Goal: Navigation & Orientation: Find specific page/section

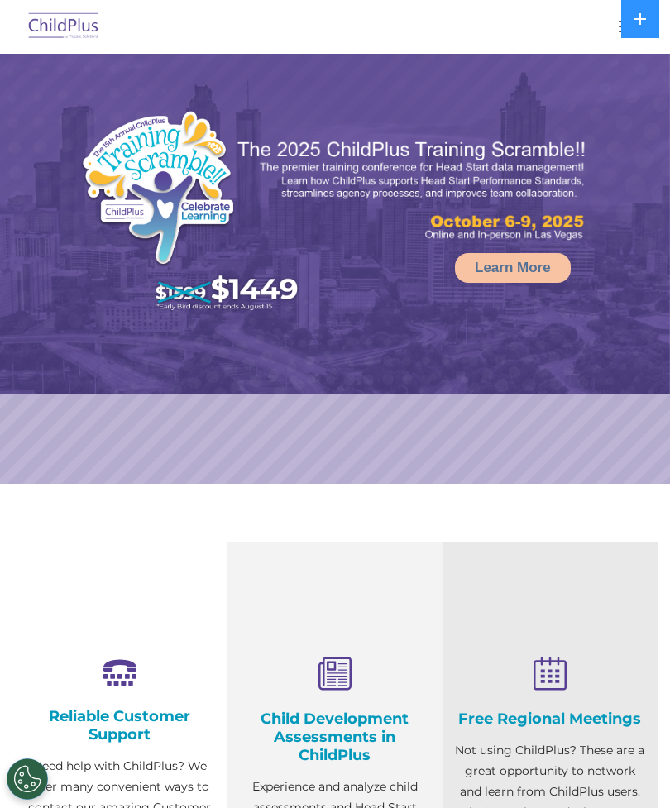
select select "MEDIUM"
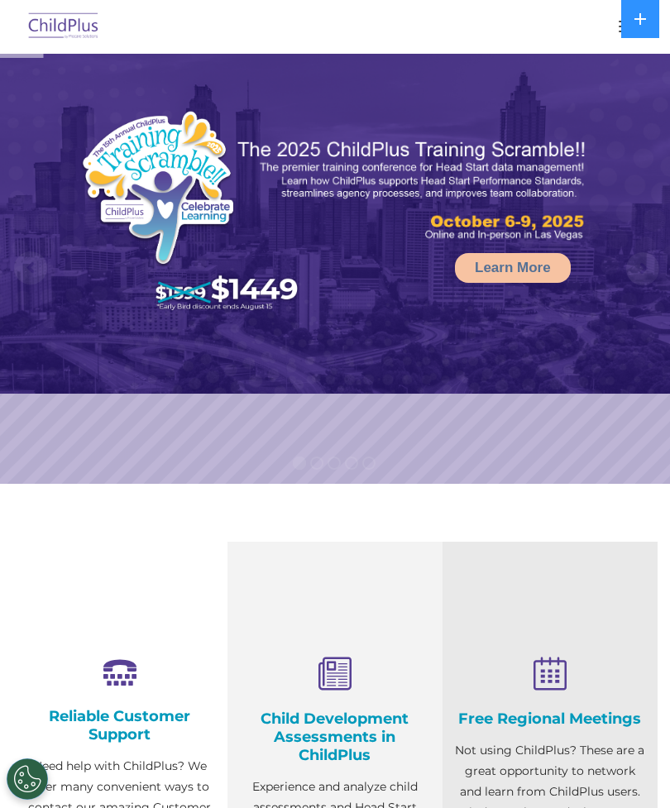
click at [626, 31] on button at bounding box center [640, 19] width 38 height 38
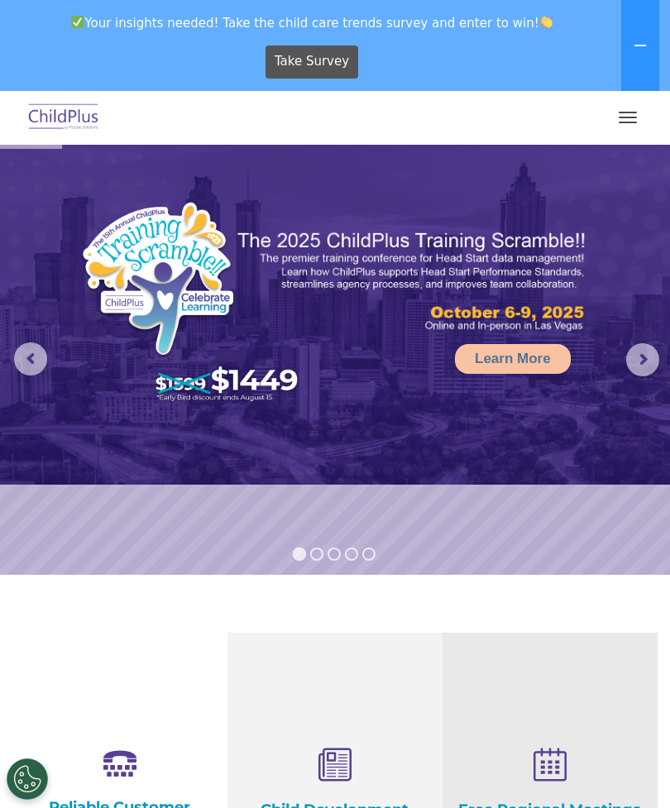
click at [635, 39] on icon at bounding box center [639, 45] width 13 height 13
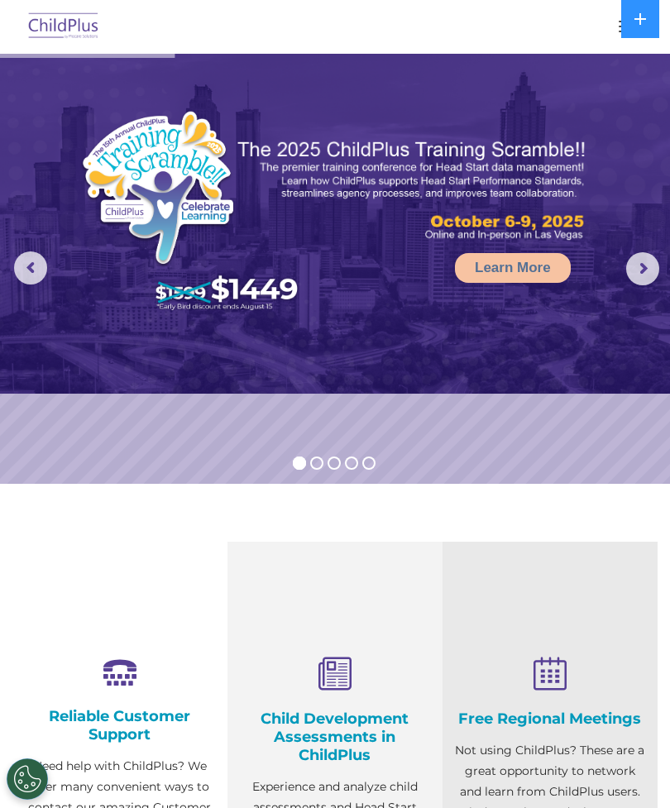
click at [629, 32] on button at bounding box center [640, 19] width 38 height 38
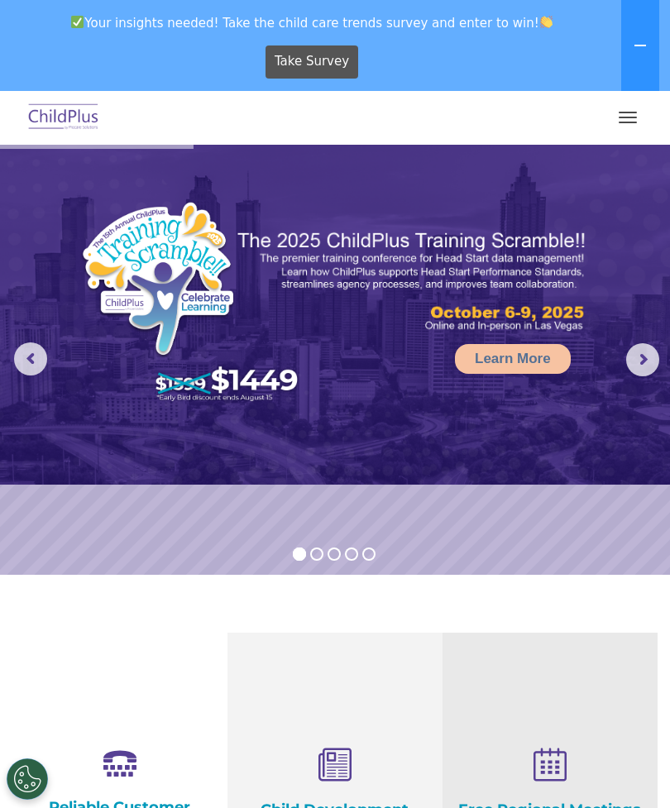
click at [621, 38] on button at bounding box center [640, 45] width 38 height 91
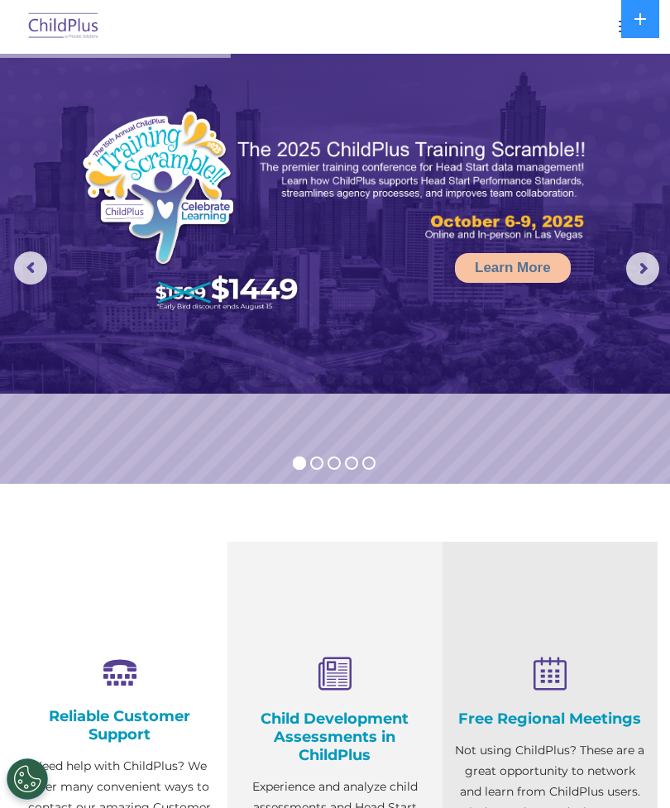
click at [606, 60] on img at bounding box center [335, 224] width 670 height 340
click at [612, 31] on button "button" at bounding box center [627, 26] width 35 height 26
click at [610, 30] on button "button" at bounding box center [627, 26] width 35 height 26
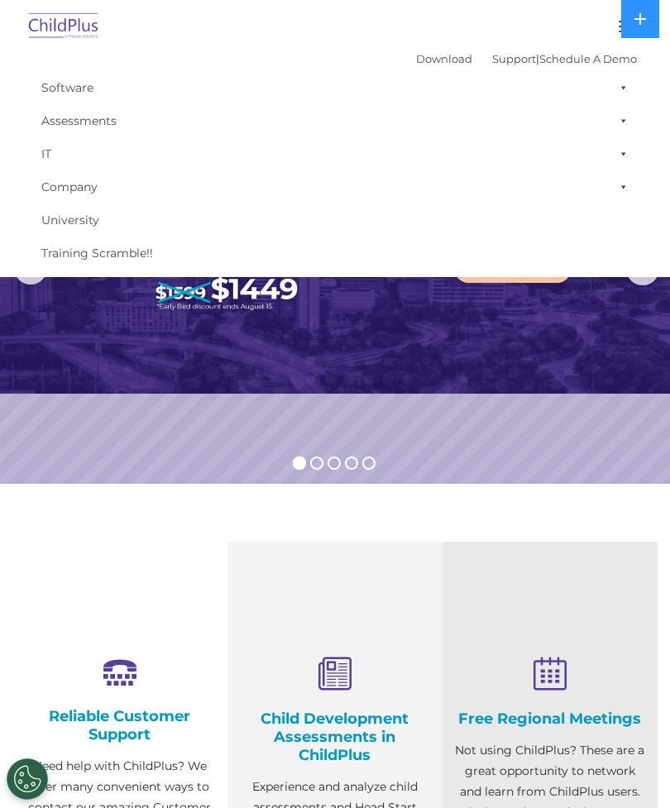
click at [598, 46] on div "Download Support | Schedule A Demo " at bounding box center [526, 58] width 221 height 25
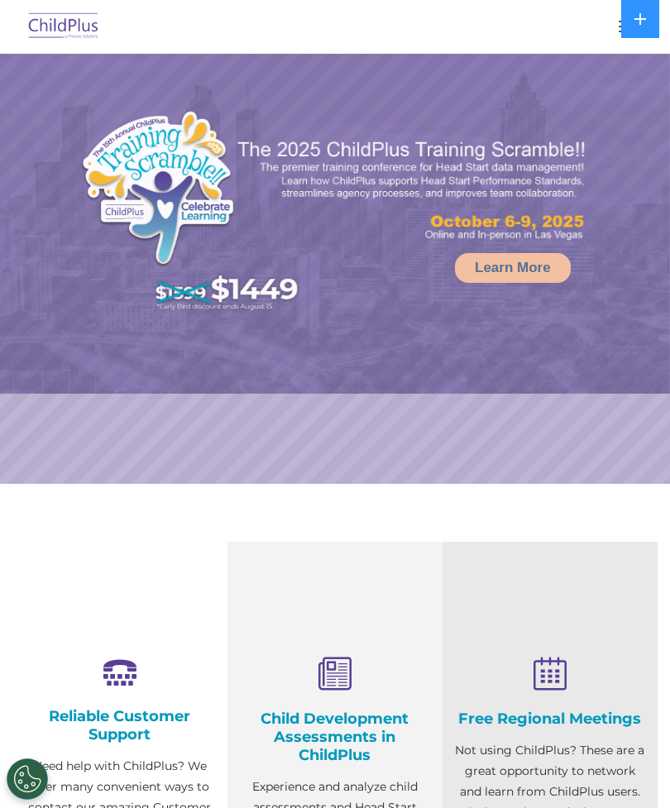
select select "MEDIUM"
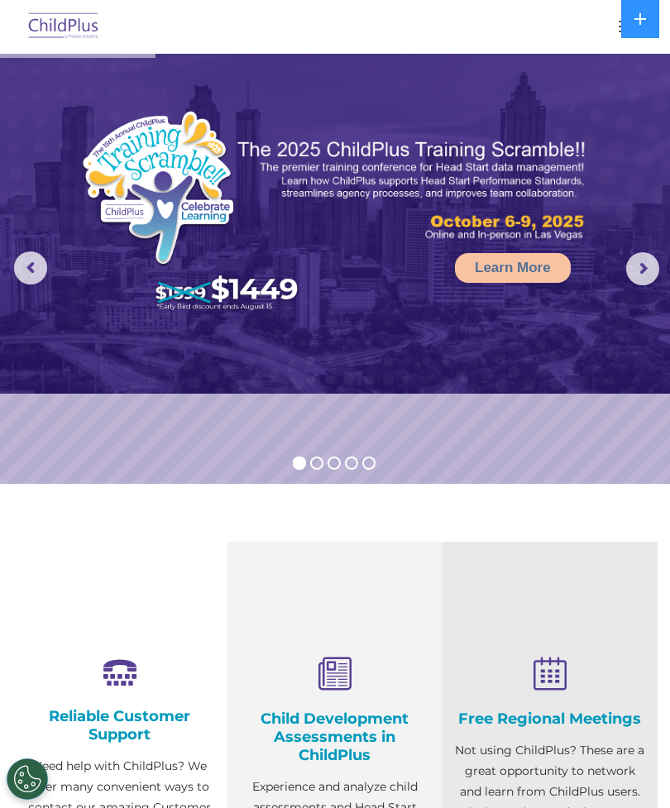
click at [624, 25] on button at bounding box center [640, 19] width 38 height 38
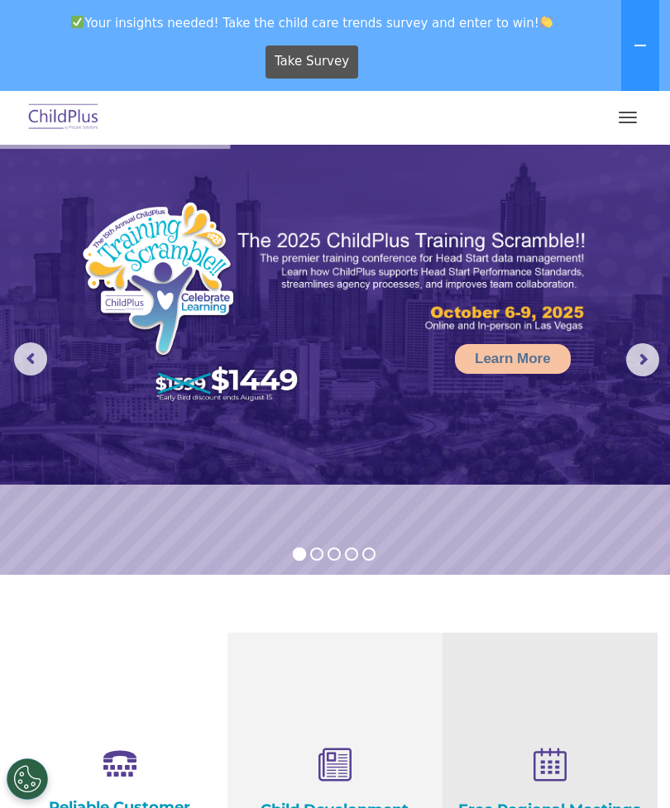
click at [631, 118] on button "button" at bounding box center [627, 117] width 35 height 26
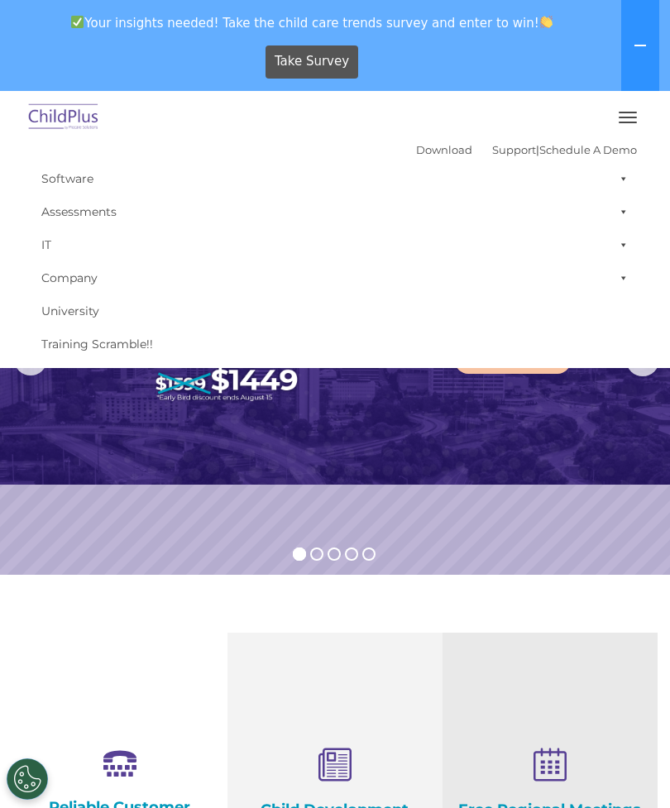
click at [515, 216] on link "Assessments" at bounding box center [335, 211] width 604 height 33
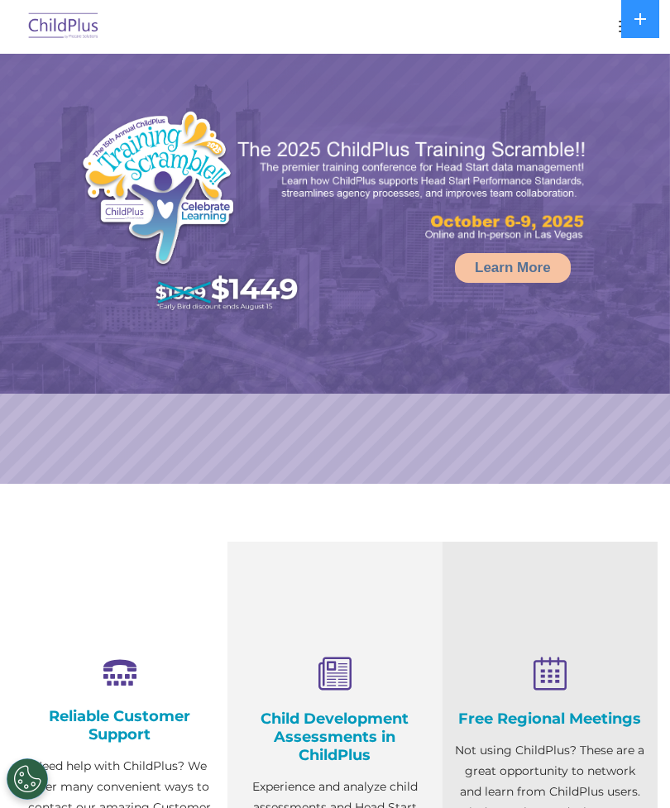
select select "MEDIUM"
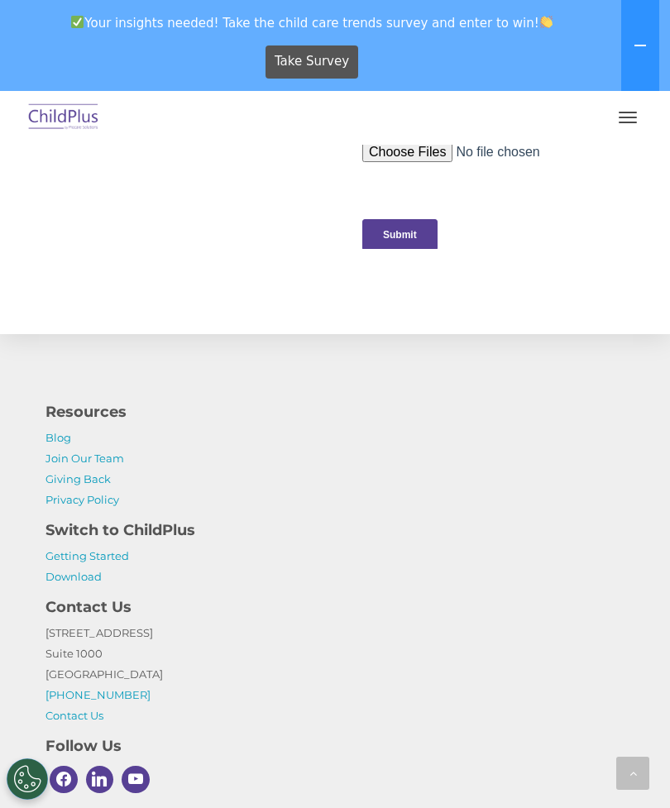
scroll to position [1955, 0]
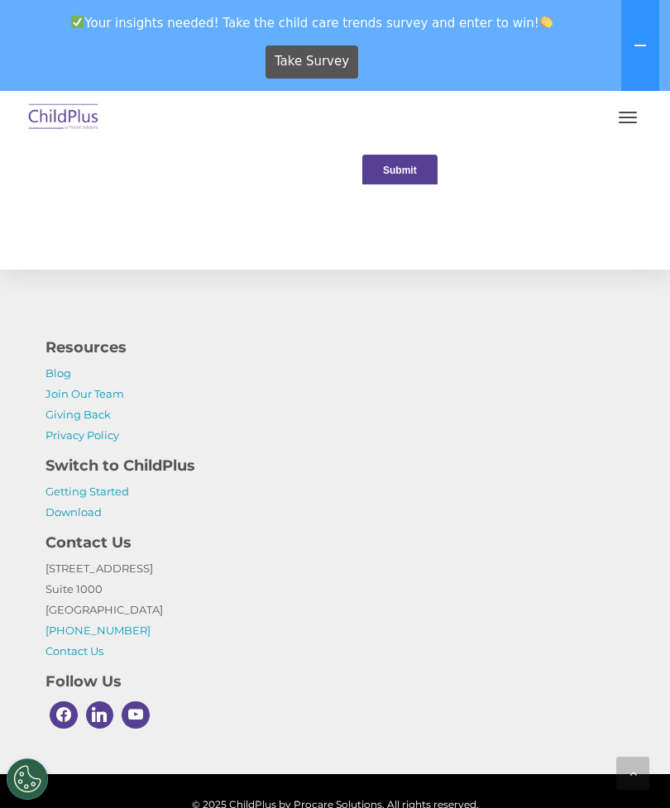
click at [457, 650] on p "[STREET_ADDRESS] [PHONE_NUMBER] Contact Us" at bounding box center [334, 609] width 579 height 103
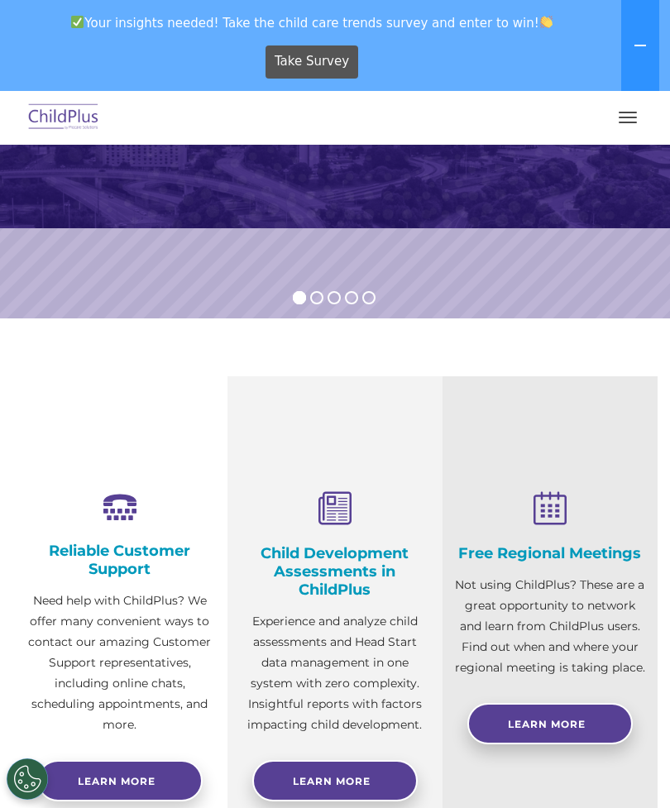
scroll to position [255, 0]
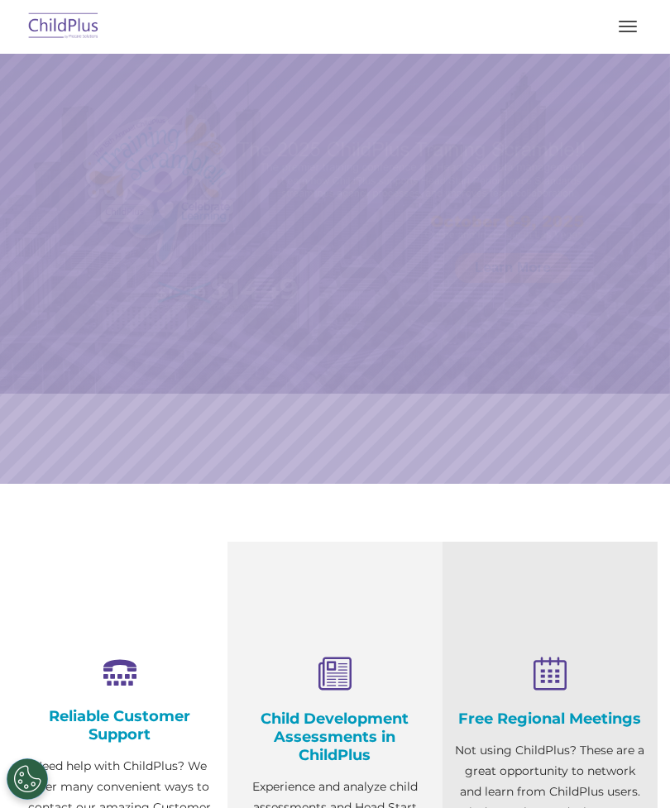
select select "MEDIUM"
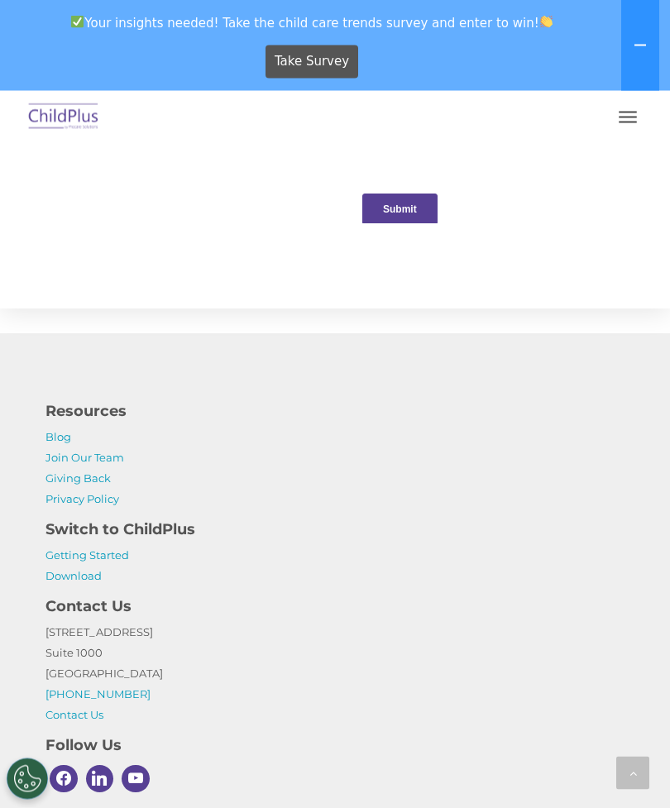
scroll to position [1955, 0]
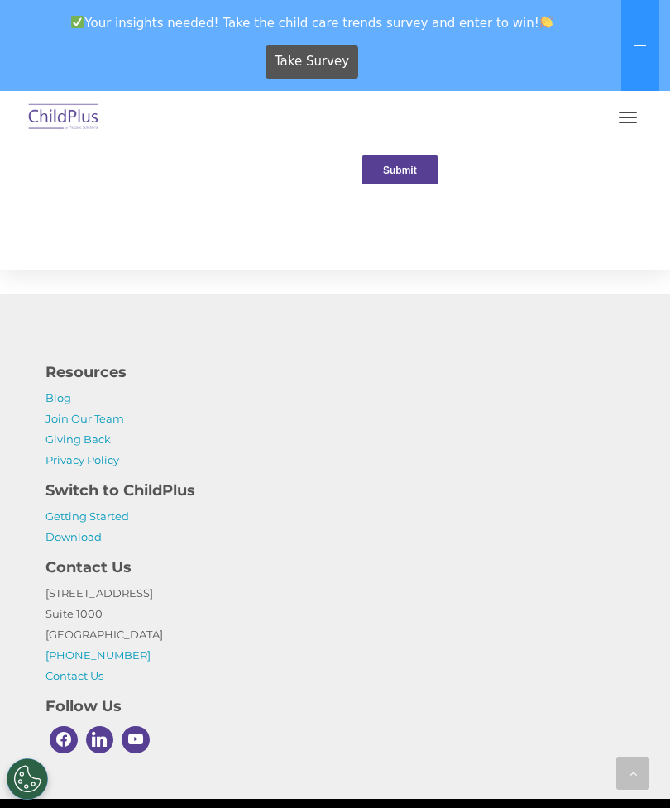
click at [477, 676] on p "1040 Crown Pointe Pkwy Suite 1000 Atlanta, GA 30338 (800) 888-6674 Contact Us" at bounding box center [334, 634] width 579 height 103
click at [460, 623] on p "1040 Crown Pointe Pkwy Suite 1000 Atlanta, GA 30338 (800) 888-6674 Contact Us" at bounding box center [334, 634] width 579 height 103
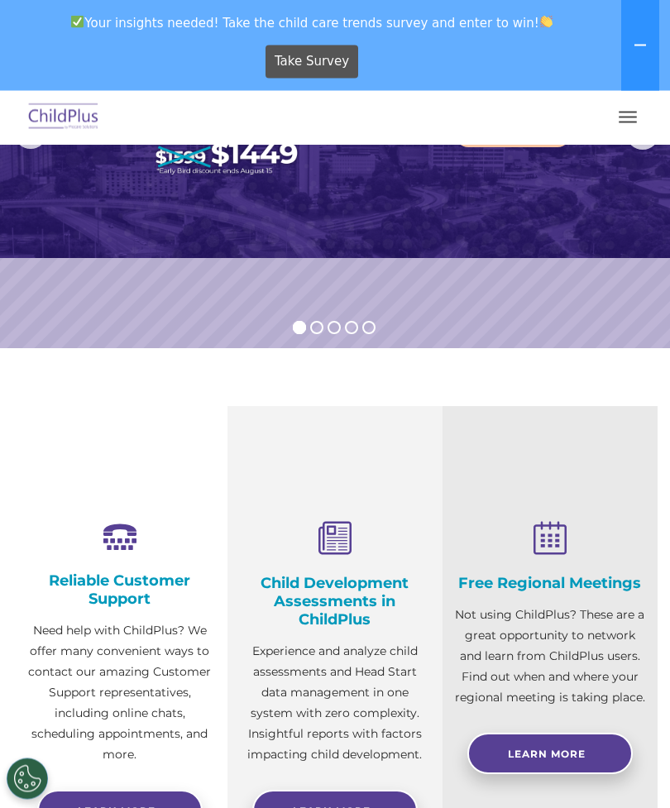
scroll to position [0, 0]
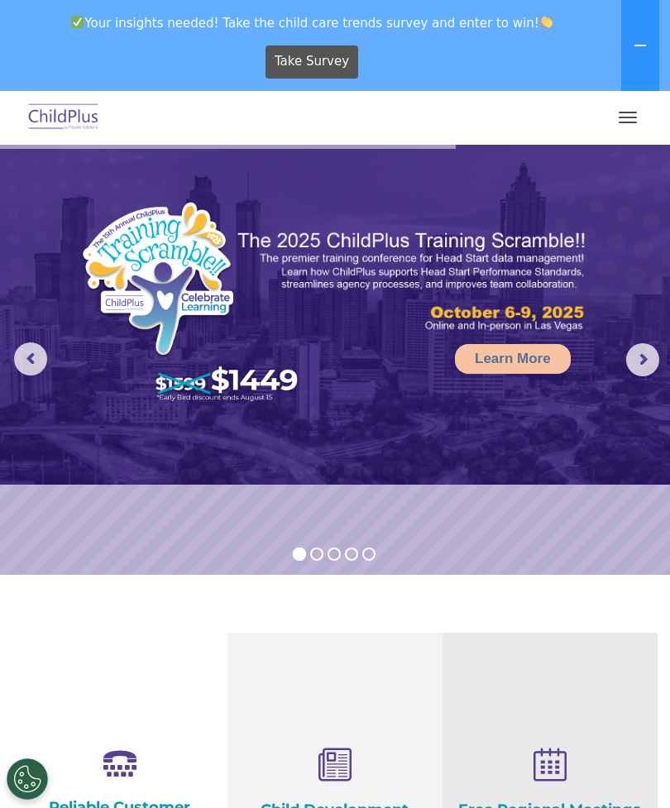
click at [630, 120] on button "button" at bounding box center [627, 117] width 35 height 26
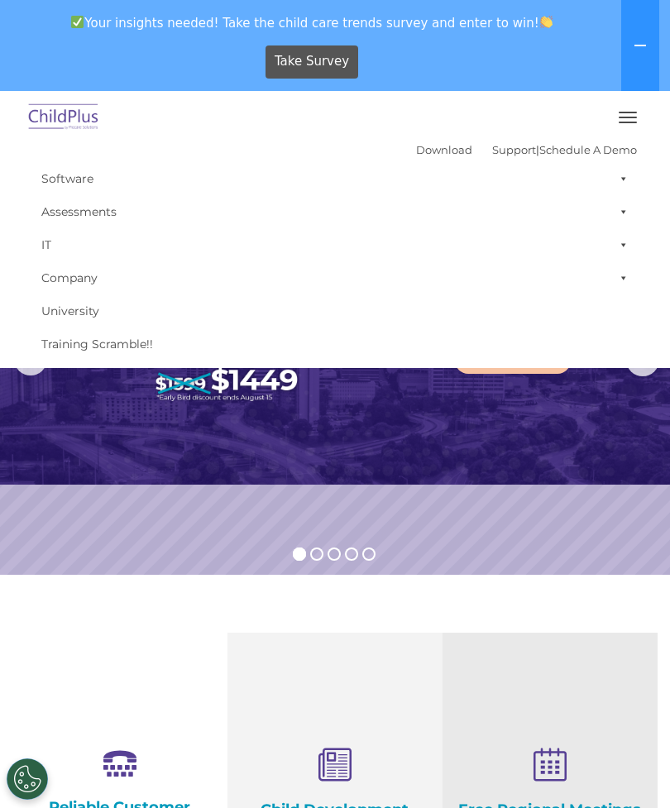
click at [422, 155] on link "Download" at bounding box center [444, 149] width 56 height 13
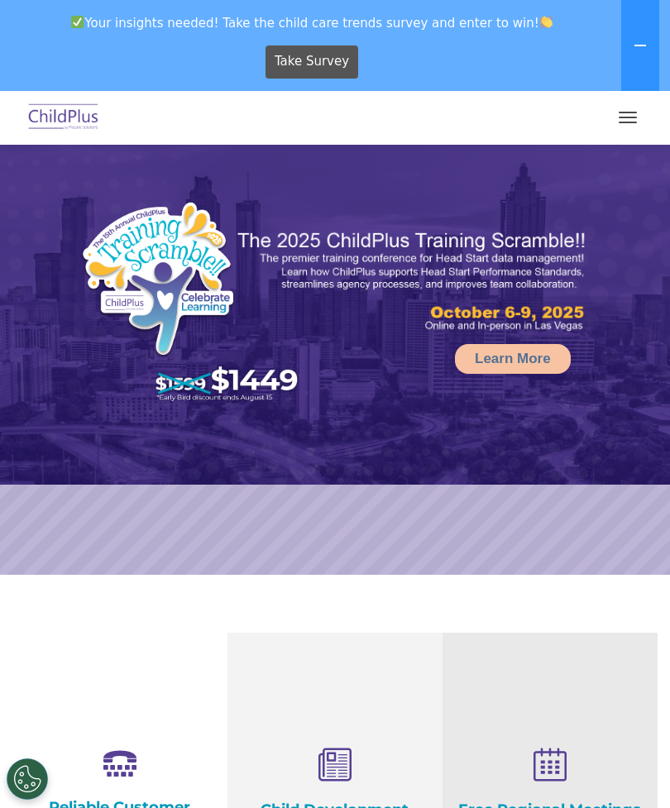
scroll to position [85, 0]
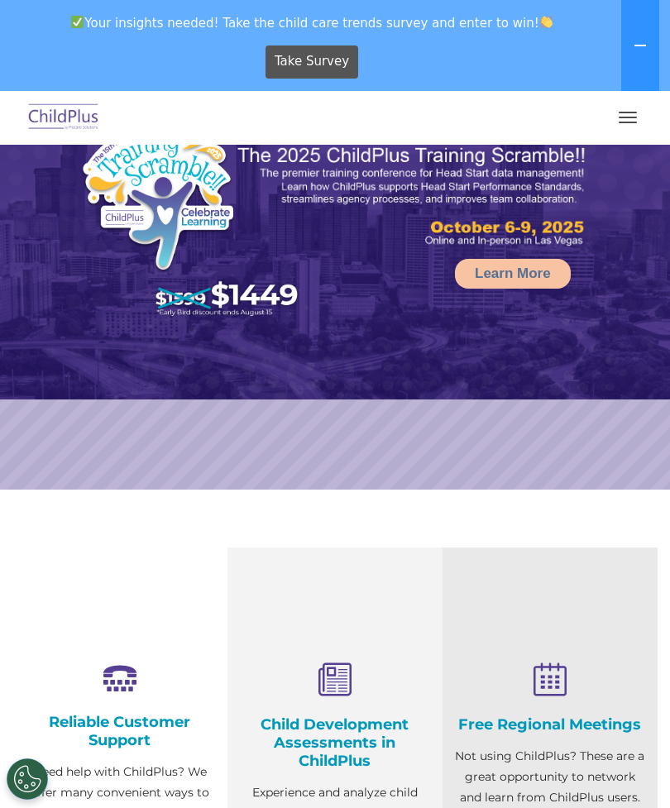
select select "MEDIUM"
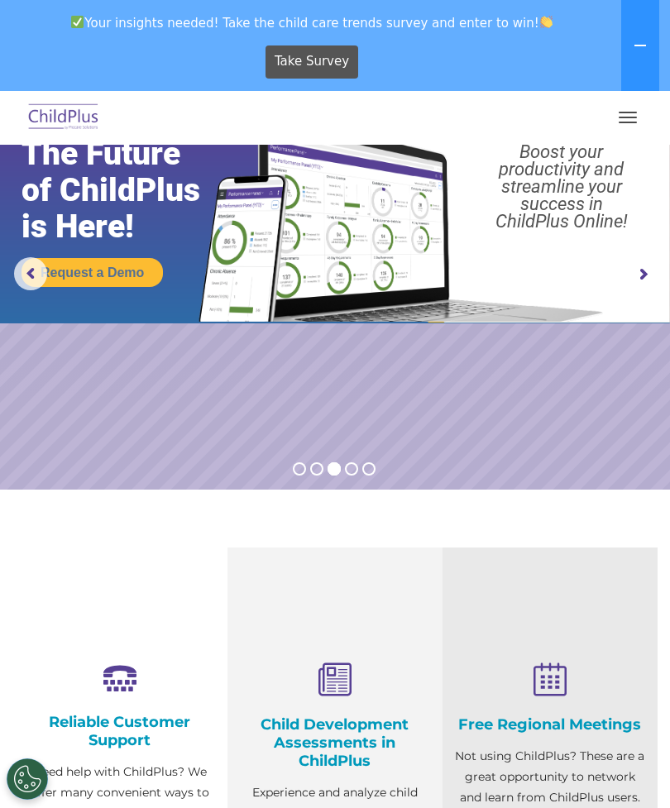
scroll to position [0, 0]
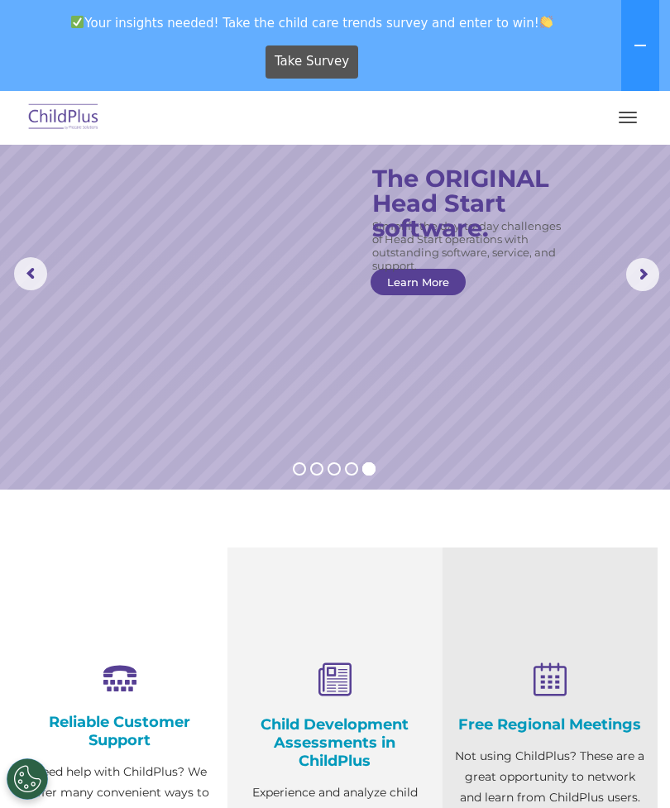
click at [26, 462] on rs-slide "Simplify the day-to-day challenges of Head Start operations with outstanding so…" at bounding box center [335, 275] width 670 height 430
click at [647, 39] on icon at bounding box center [639, 45] width 13 height 13
